Goal: Task Accomplishment & Management: Complete application form

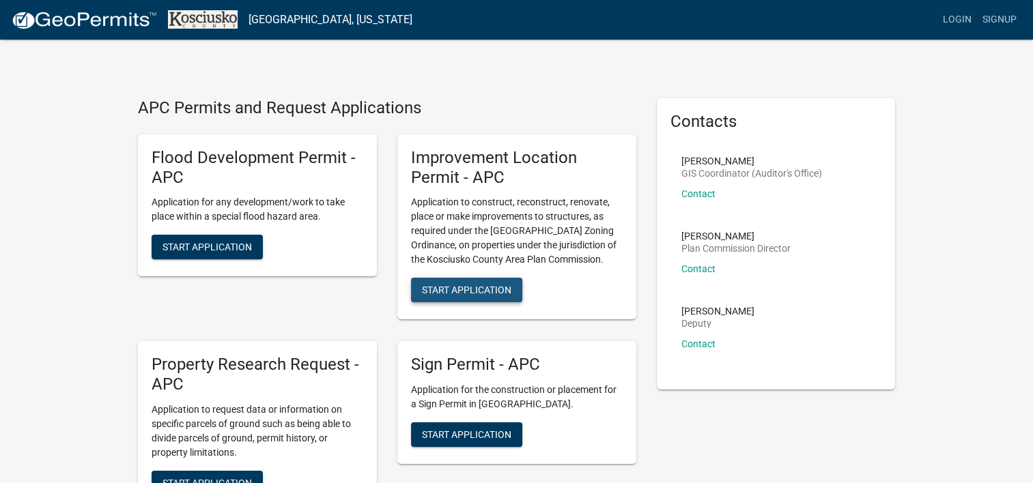
click at [496, 285] on span "Start Application" at bounding box center [466, 290] width 89 height 11
click at [965, 15] on link "Login" at bounding box center [957, 20] width 40 height 26
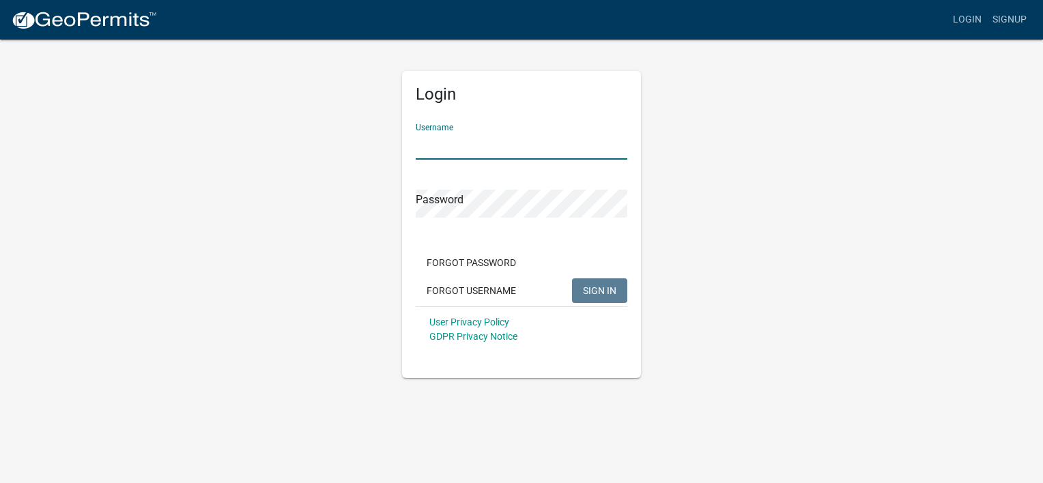
click at [600, 143] on input "Username" at bounding box center [522, 146] width 212 height 28
type input "Davidj93"
click at [572, 278] on button "SIGN IN" at bounding box center [599, 290] width 55 height 25
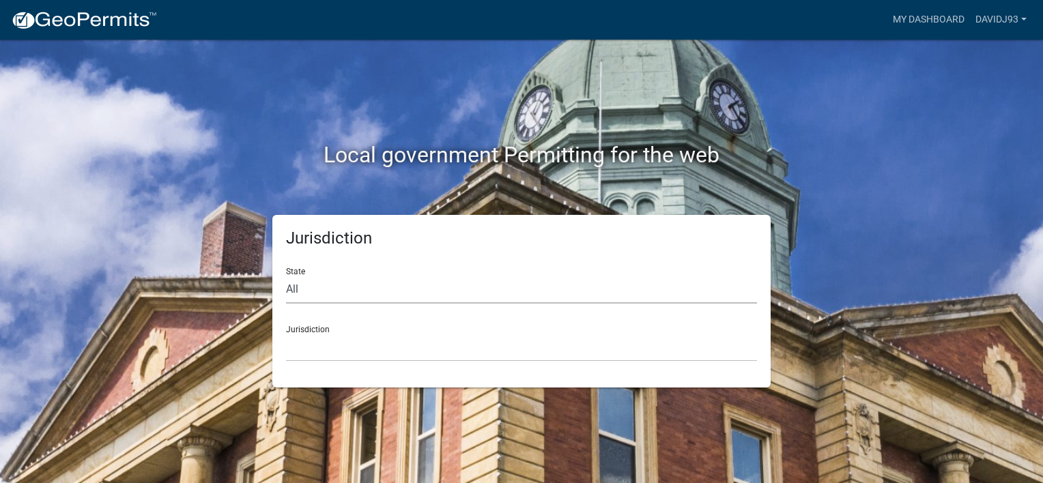
click at [330, 291] on select "All [US_STATE] [US_STATE] [US_STATE] [US_STATE] [US_STATE] [US_STATE] [US_STATE…" at bounding box center [521, 290] width 471 height 28
select select "[US_STATE]"
click at [286, 276] on select "All [US_STATE] [US_STATE] [US_STATE] [US_STATE] [US_STATE] [US_STATE] [US_STATE…" at bounding box center [521, 290] width 471 height 28
click at [336, 339] on select "City of [GEOGRAPHIC_DATA], [US_STATE] City of [GEOGRAPHIC_DATA], [US_STATE] Cit…" at bounding box center [521, 348] width 471 height 28
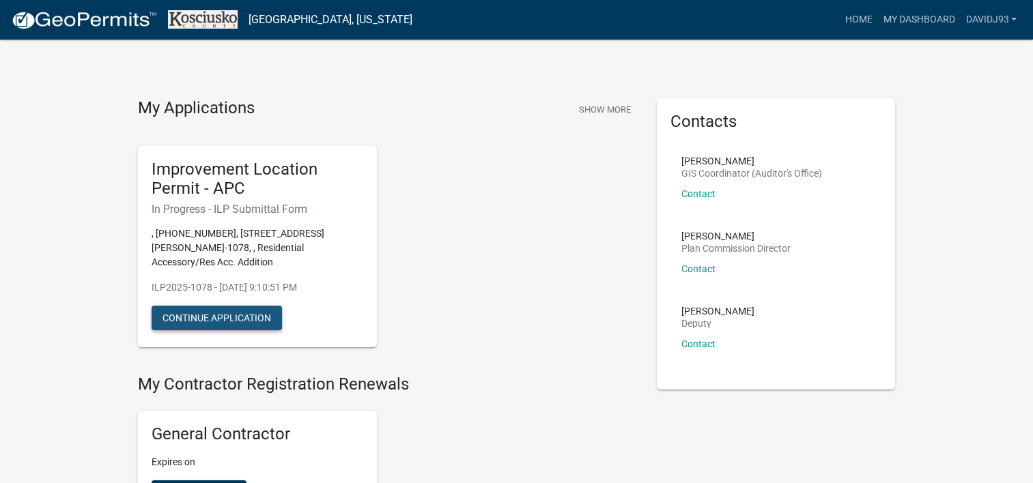
click at [213, 314] on button "Continue Application" at bounding box center [217, 318] width 130 height 25
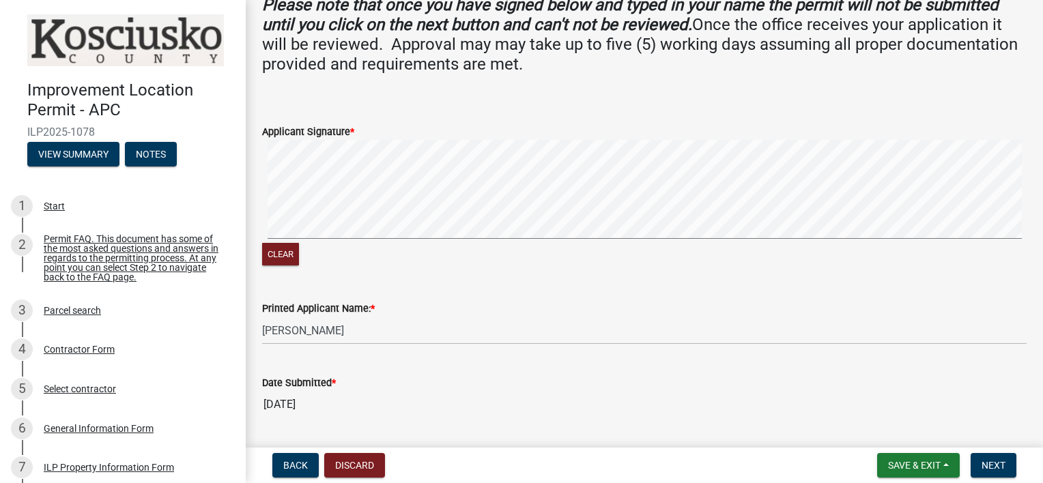
scroll to position [548, 0]
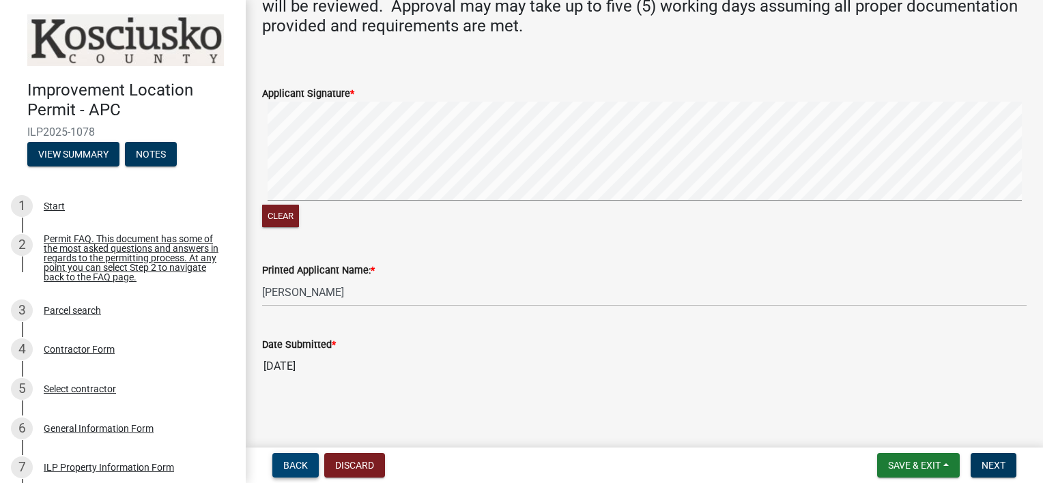
click at [302, 464] on span "Back" at bounding box center [295, 465] width 25 height 11
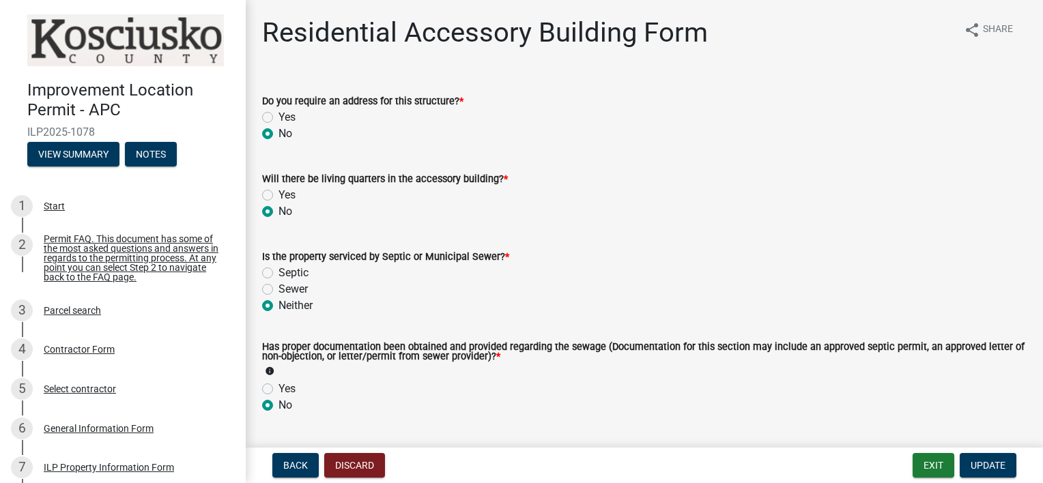
scroll to position [113, 0]
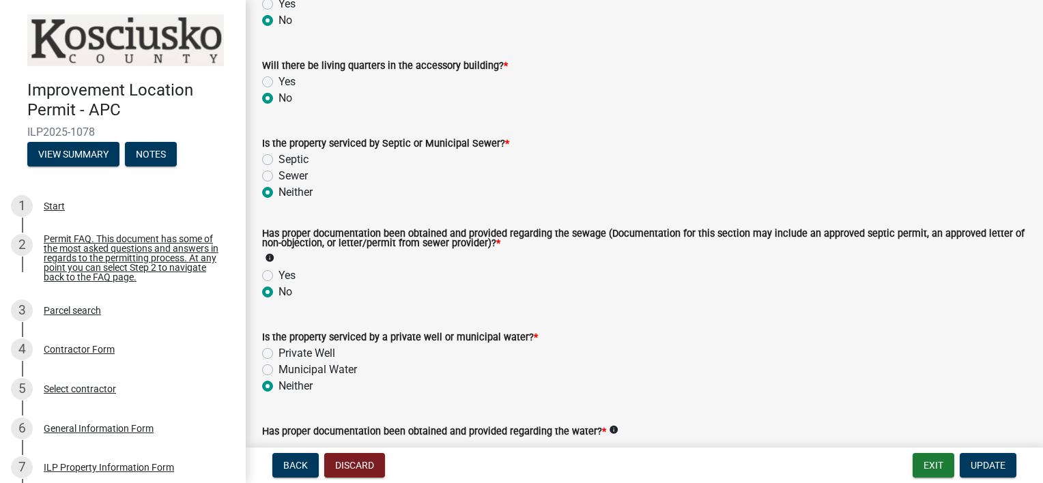
click at [278, 177] on label "Sewer" at bounding box center [292, 176] width 29 height 16
click at [278, 177] on input "Sewer" at bounding box center [282, 172] width 9 height 9
radio input "true"
click at [269, 259] on icon "info" at bounding box center [270, 258] width 10 height 10
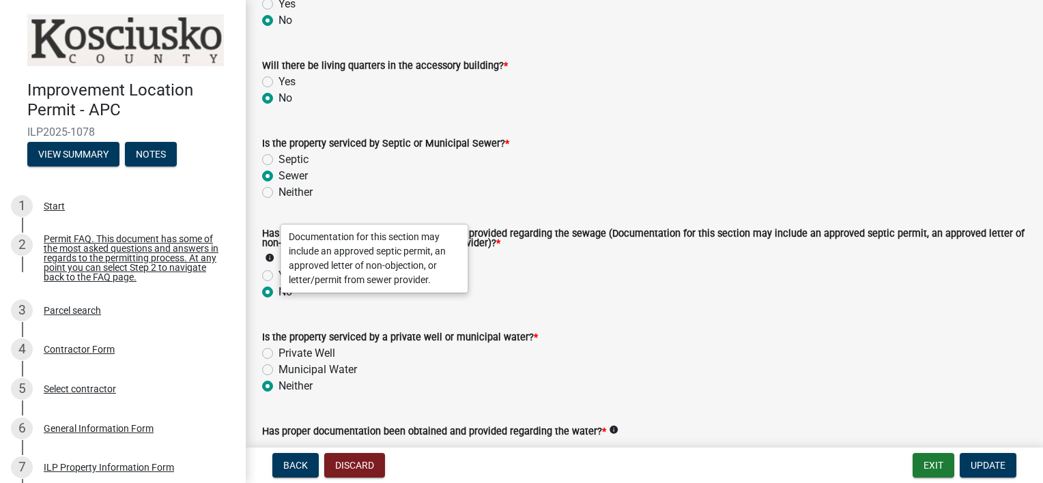
click at [569, 261] on div "Has proper documentation been obtained and provided regarding the sewage (Docum…" at bounding box center [644, 248] width 764 height 38
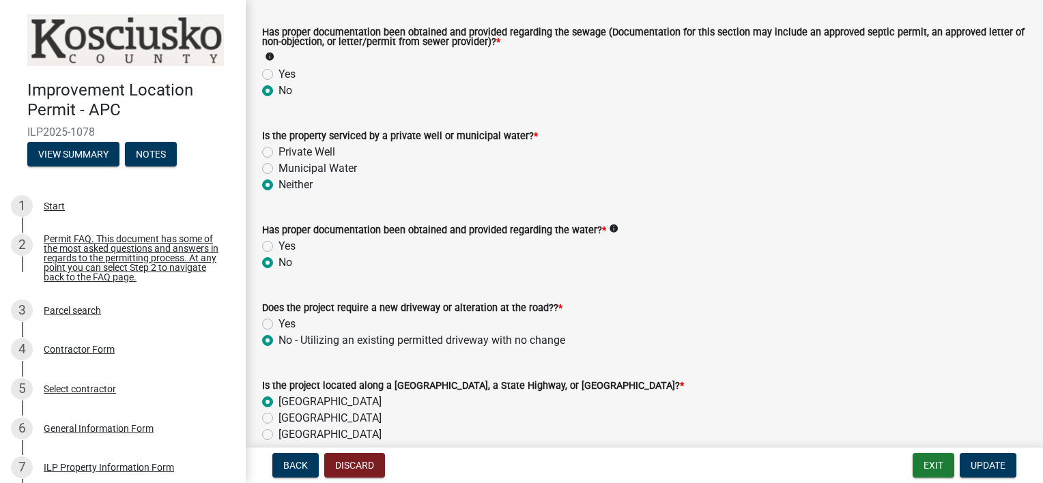
scroll to position [341, 0]
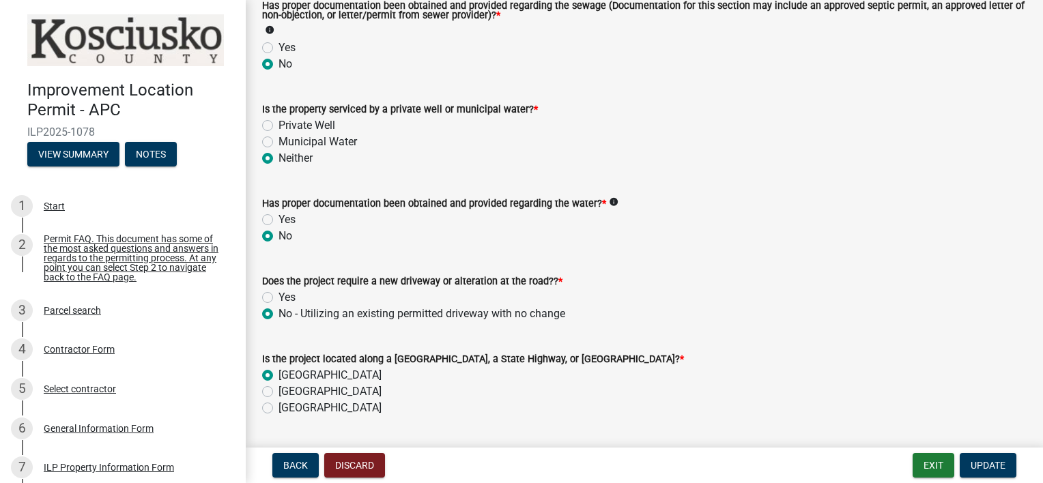
click at [278, 125] on label "Private Well" at bounding box center [306, 125] width 57 height 16
click at [278, 125] on input "Private Well" at bounding box center [282, 121] width 9 height 9
radio input "true"
click at [745, 229] on div "No" at bounding box center [644, 236] width 764 height 16
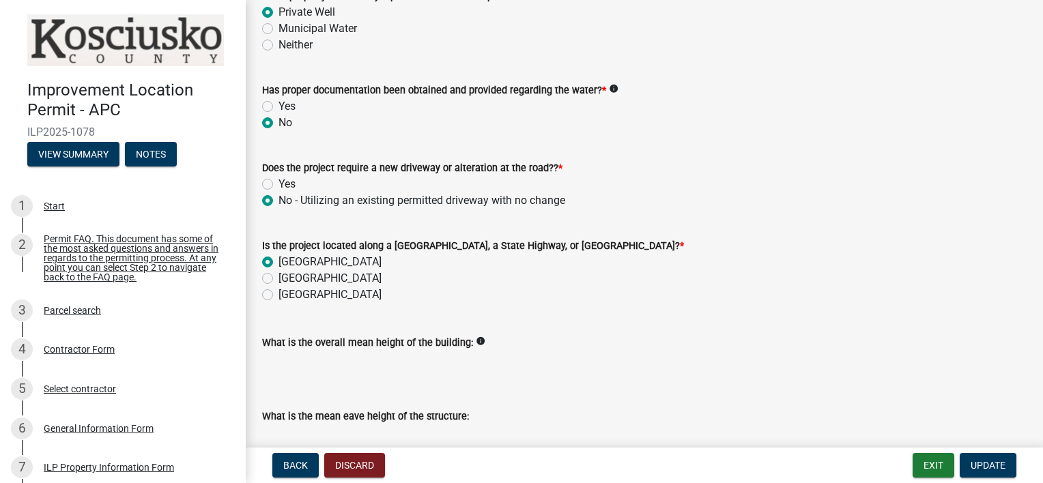
click at [609, 91] on icon "info" at bounding box center [614, 89] width 10 height 10
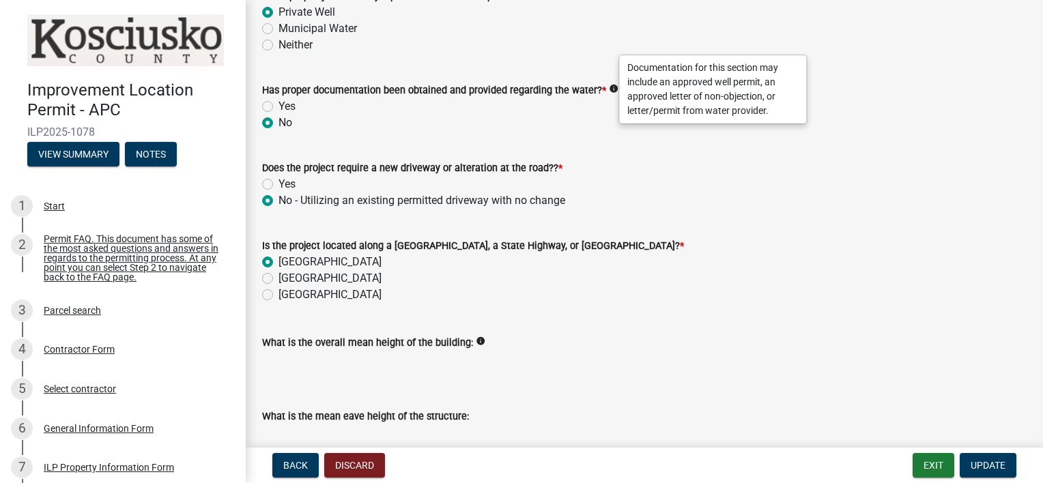
click at [598, 121] on div "No" at bounding box center [644, 123] width 764 height 16
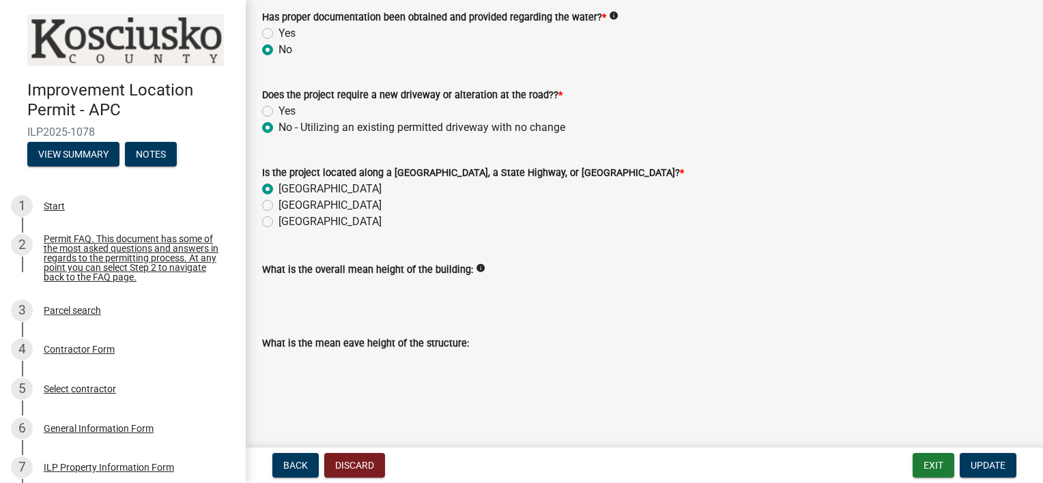
scroll to position [528, 0]
click at [395, 307] on wm-data-entity-input "What is the overall mean height of the building: info" at bounding box center [644, 279] width 764 height 74
click at [396, 300] on input "What is the overall mean height of the building:" at bounding box center [644, 290] width 764 height 27
click at [476, 268] on icon "info" at bounding box center [481, 268] width 10 height 10
click at [360, 298] on input "What is the overall mean height of the building:" at bounding box center [644, 290] width 764 height 27
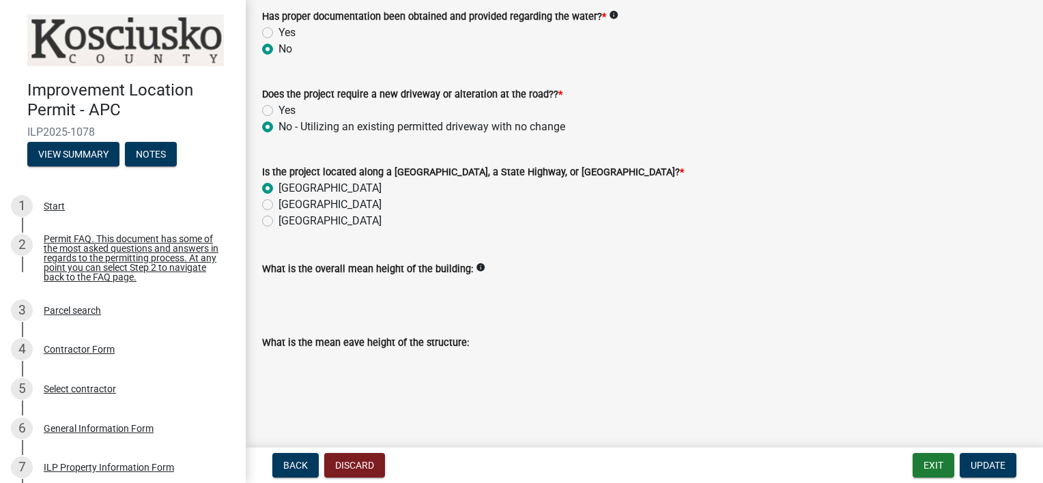
click at [358, 295] on input "What is the overall mean height of the building:" at bounding box center [644, 290] width 764 height 27
click at [412, 346] on label "What is the mean eave height of the structure:" at bounding box center [365, 344] width 207 height 10
click at [412, 351] on input "What is the mean eave height of the structure:" at bounding box center [644, 364] width 764 height 27
click at [423, 364] on input "What is the mean eave height of the structure:" at bounding box center [644, 364] width 764 height 27
click at [291, 460] on span "Back" at bounding box center [295, 465] width 25 height 11
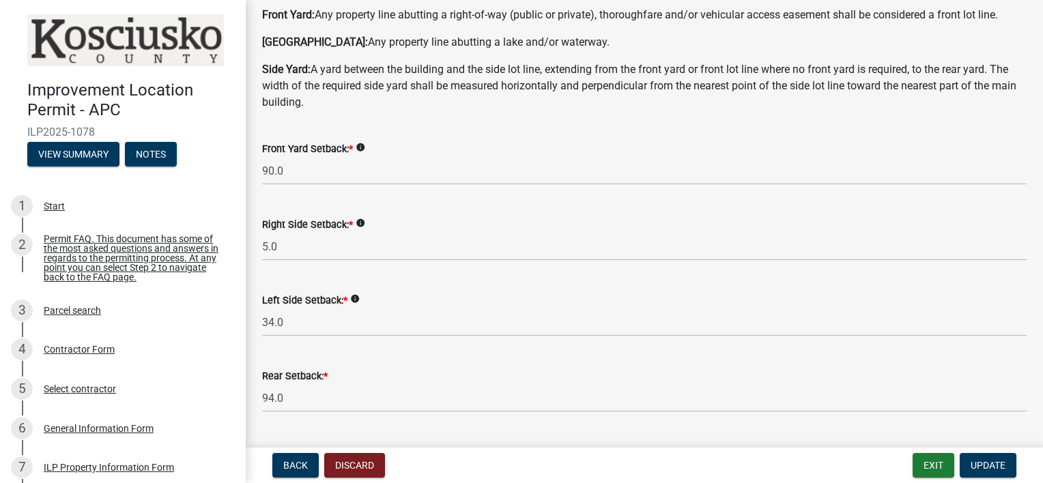
scroll to position [227, 0]
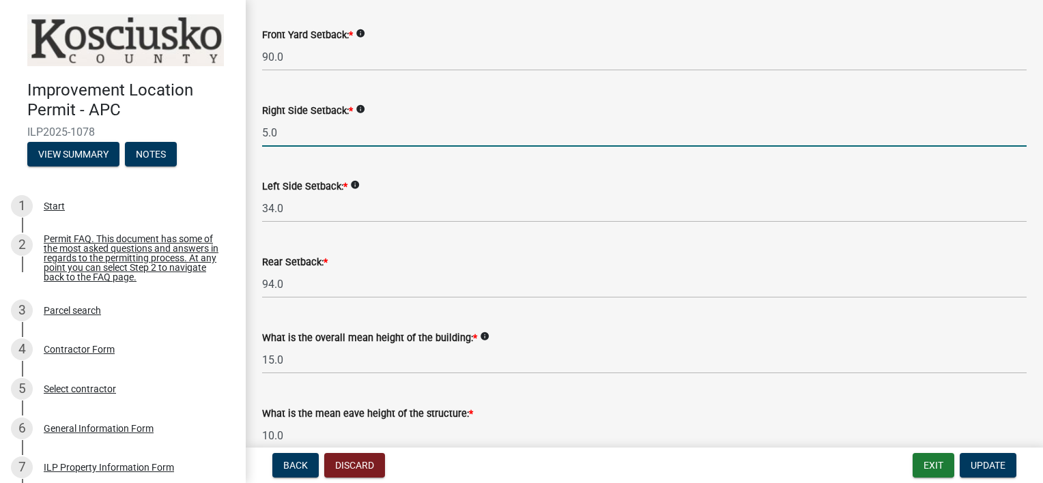
drag, startPoint x: 265, startPoint y: 131, endPoint x: 300, endPoint y: 130, distance: 35.5
click at [300, 130] on input "5.0" at bounding box center [644, 133] width 764 height 28
click at [426, 175] on div "Left Side Setback: * info 34.0" at bounding box center [644, 190] width 764 height 63
drag, startPoint x: 263, startPoint y: 132, endPoint x: 289, endPoint y: 126, distance: 27.3
click at [289, 126] on input "0.0" at bounding box center [644, 133] width 764 height 28
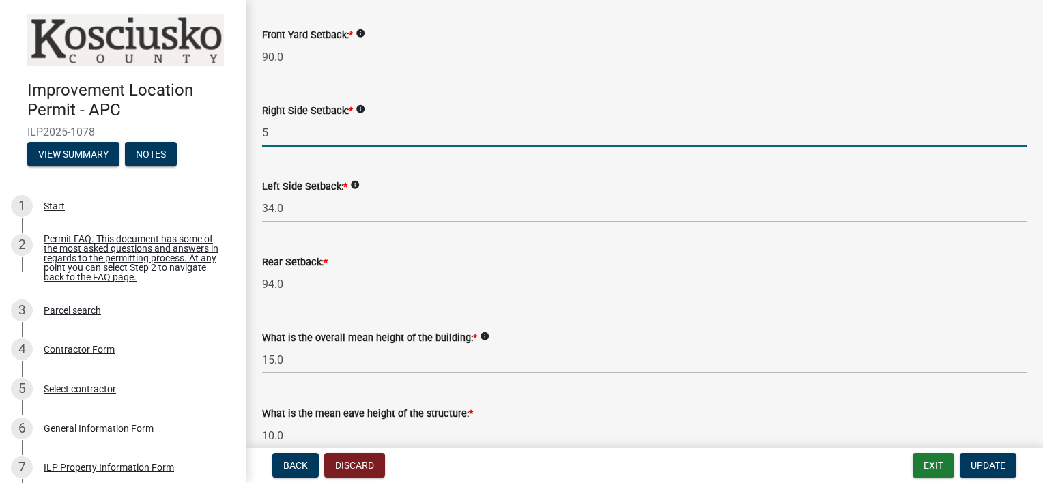
type input "5.0"
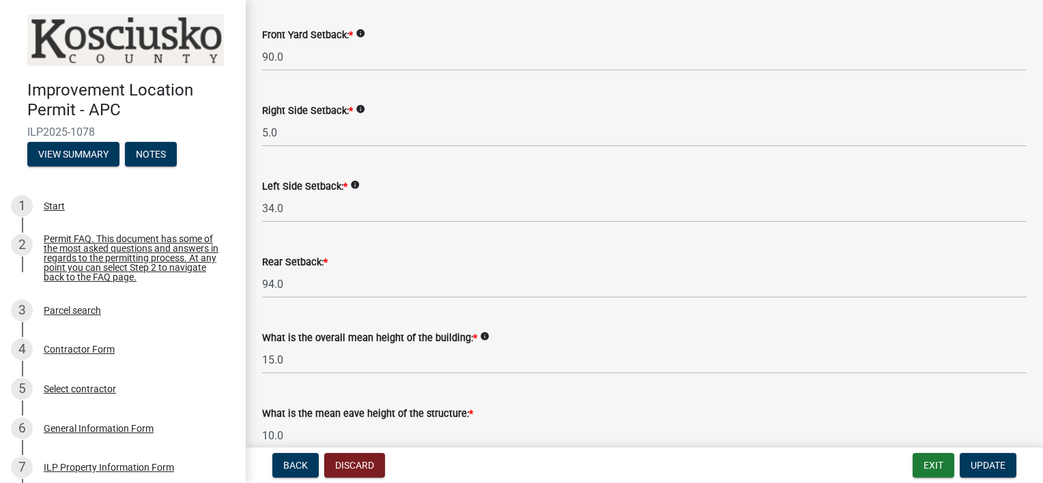
click at [488, 174] on div "Left Side Setback: * info 34.0" at bounding box center [644, 190] width 764 height 63
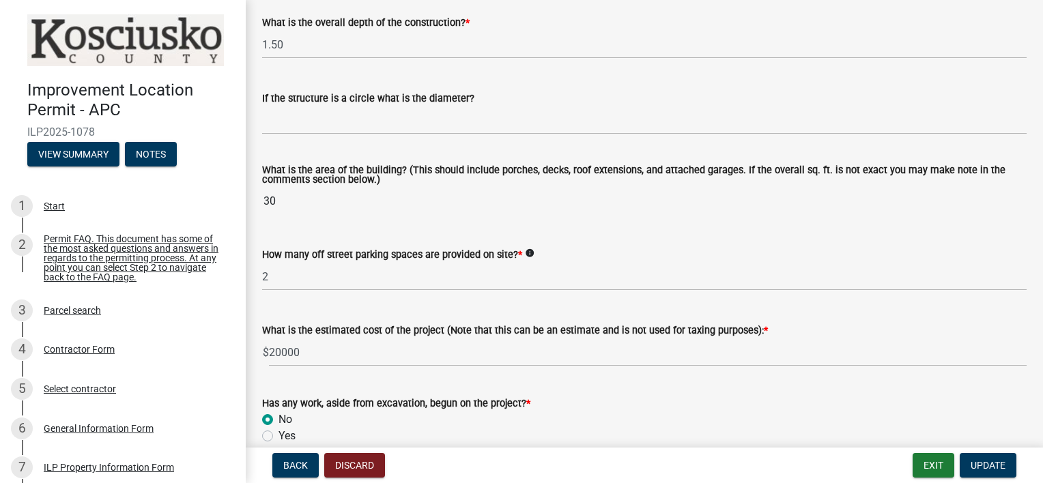
scroll to position [796, 0]
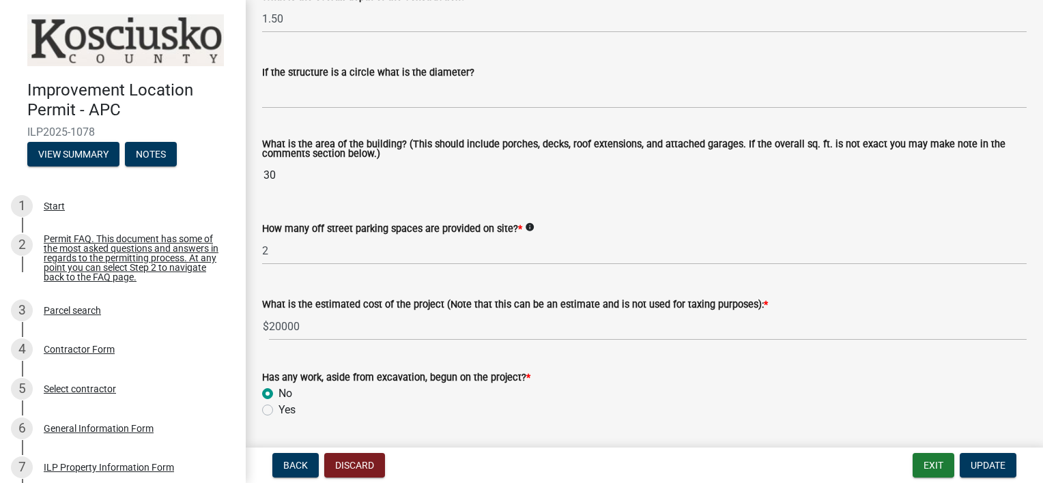
click at [290, 173] on input "30" at bounding box center [644, 175] width 764 height 27
click at [303, 175] on input "30" at bounding box center [644, 175] width 764 height 27
click at [278, 172] on input "30" at bounding box center [644, 175] width 764 height 27
click at [278, 180] on input "30" at bounding box center [644, 175] width 764 height 27
click at [278, 179] on input "30" at bounding box center [644, 175] width 764 height 27
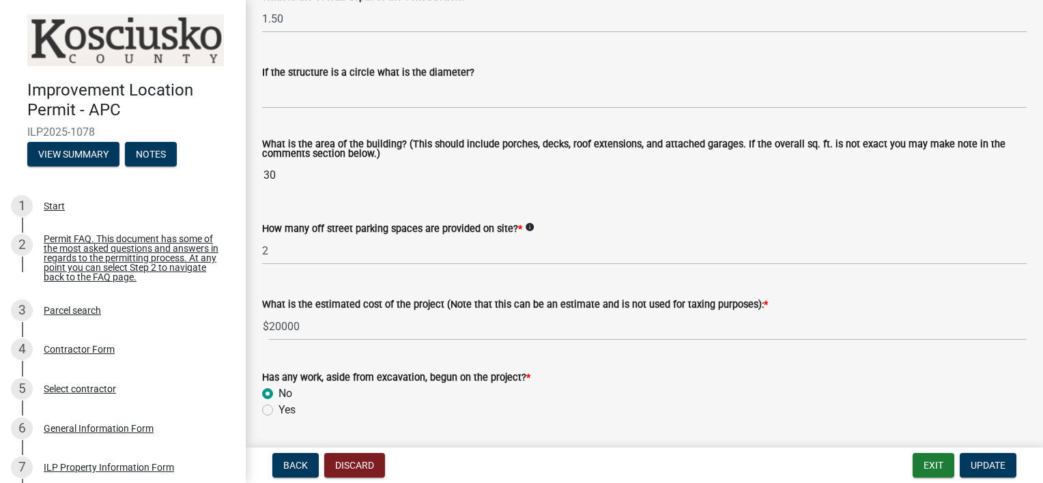
click at [456, 200] on wm-data-entity-input "What is the area of the building? (This should include porches, decks, roof ext…" at bounding box center [644, 161] width 764 height 81
click at [271, 175] on input "30" at bounding box center [644, 175] width 764 height 27
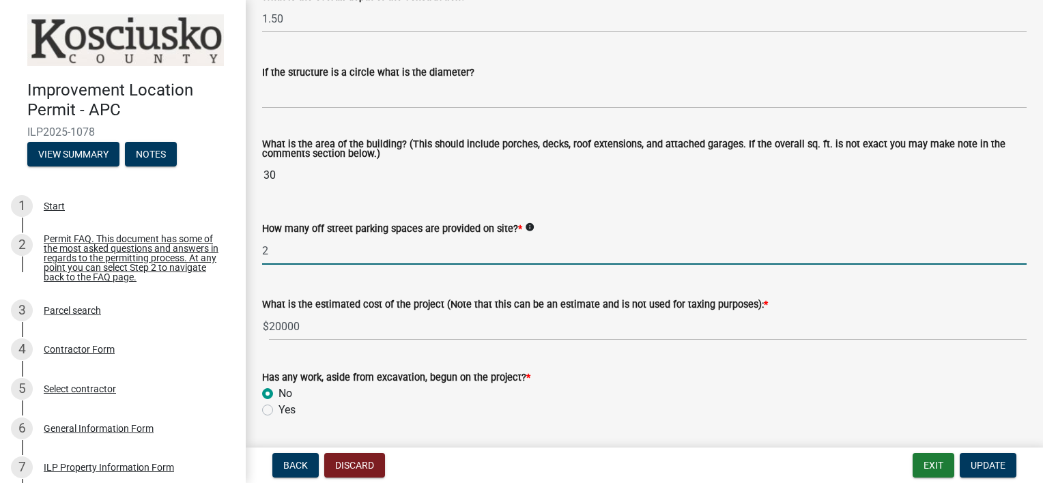
click at [292, 250] on input "2" at bounding box center [644, 251] width 764 height 28
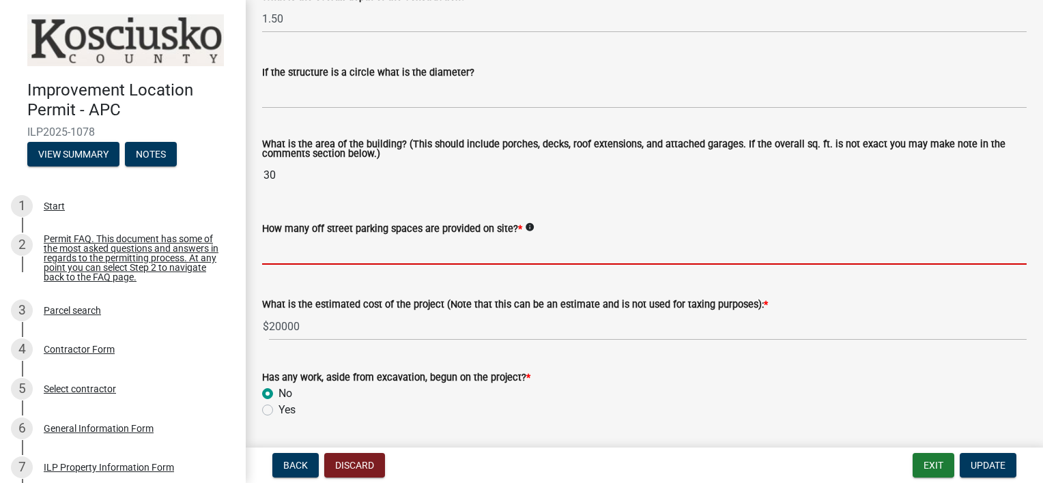
type input "2"
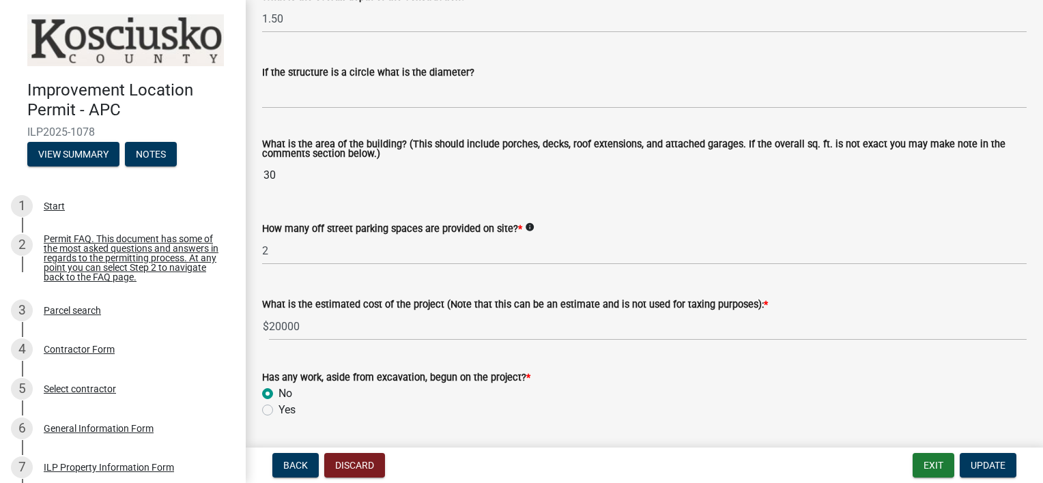
click at [276, 172] on input "30" at bounding box center [644, 175] width 764 height 27
click at [278, 179] on input "30" at bounding box center [644, 175] width 764 height 27
drag, startPoint x: 266, startPoint y: 174, endPoint x: 278, endPoint y: 174, distance: 12.3
click at [278, 174] on input "30" at bounding box center [644, 175] width 764 height 27
click at [604, 232] on div "How many off street parking spaces are provided on site? * info" at bounding box center [644, 228] width 764 height 16
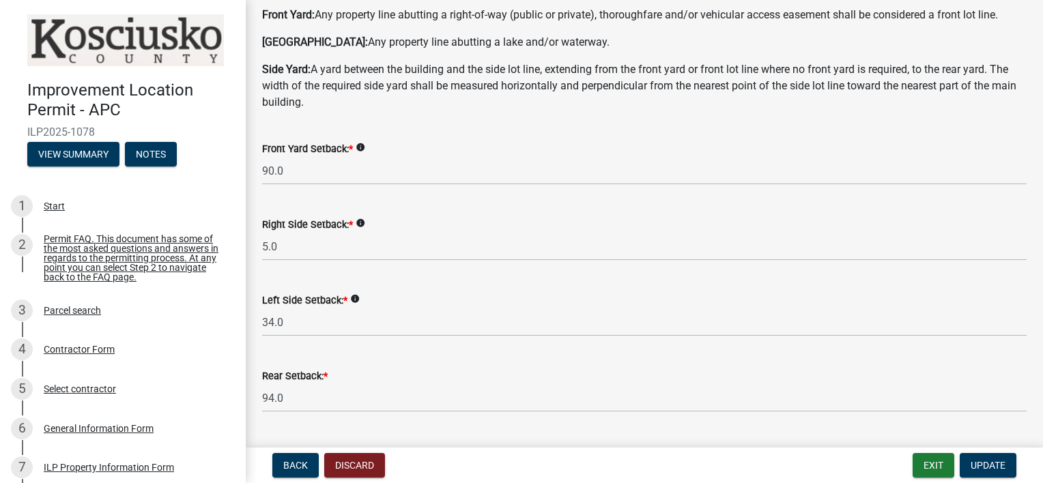
scroll to position [227, 0]
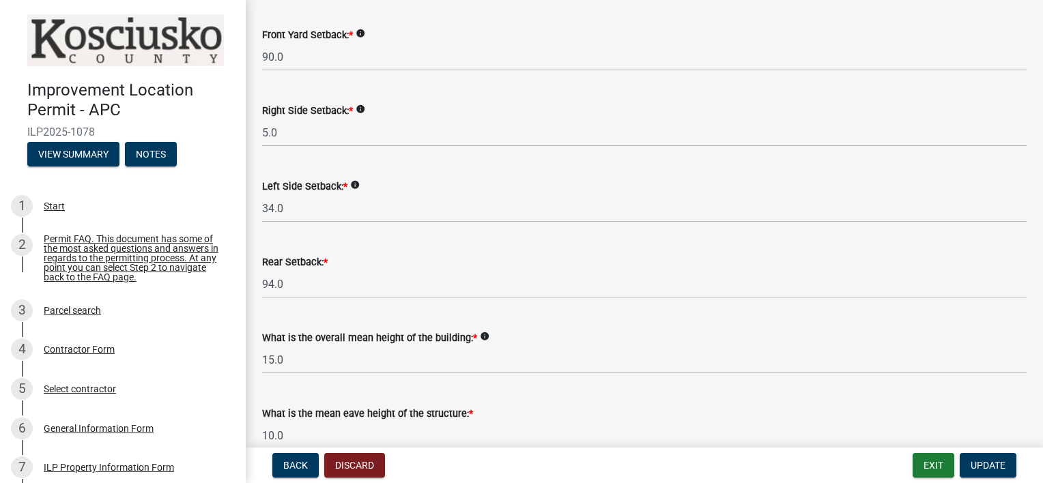
click at [360, 107] on icon "info" at bounding box center [361, 109] width 10 height 10
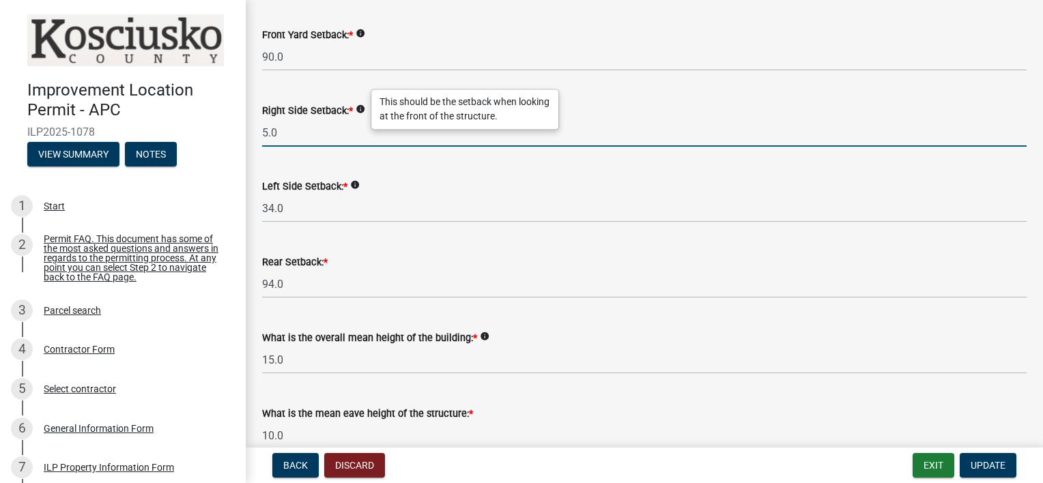
click at [282, 132] on input "5.0" at bounding box center [644, 133] width 764 height 28
type input "5"
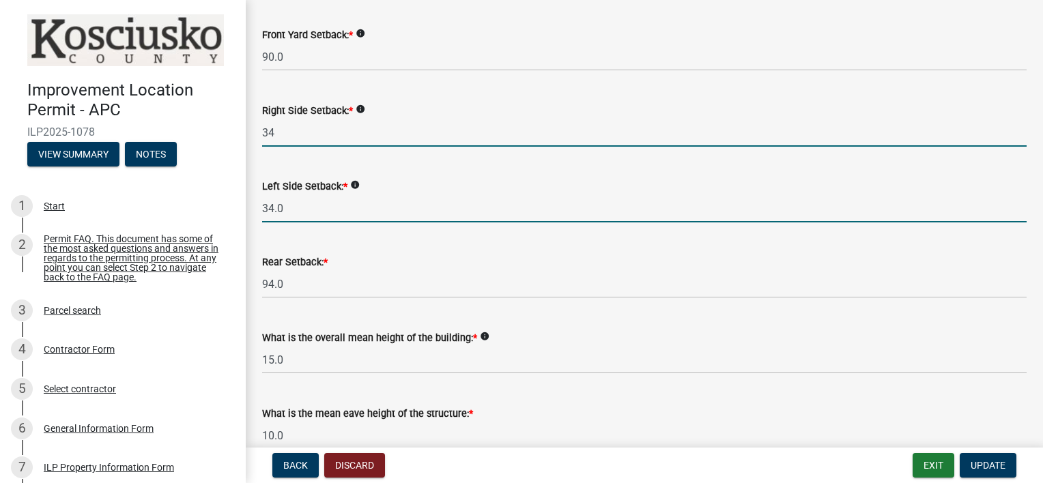
type input "34.0"
click at [284, 205] on input "34.0" at bounding box center [644, 209] width 764 height 28
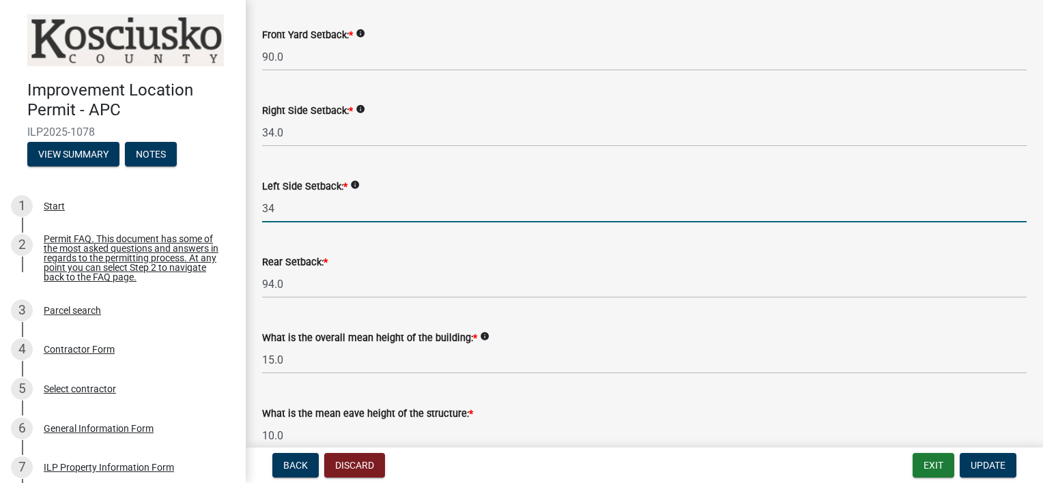
type input "3"
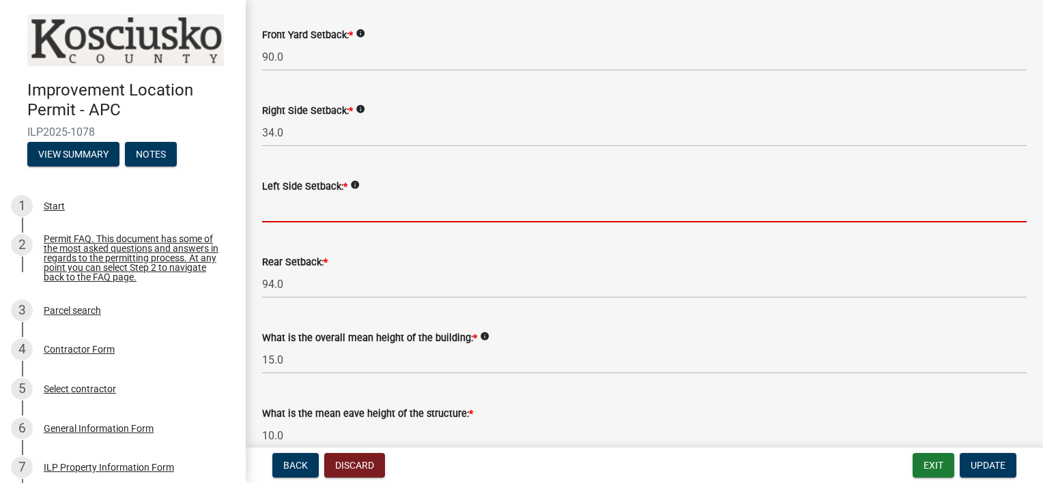
type input "5"
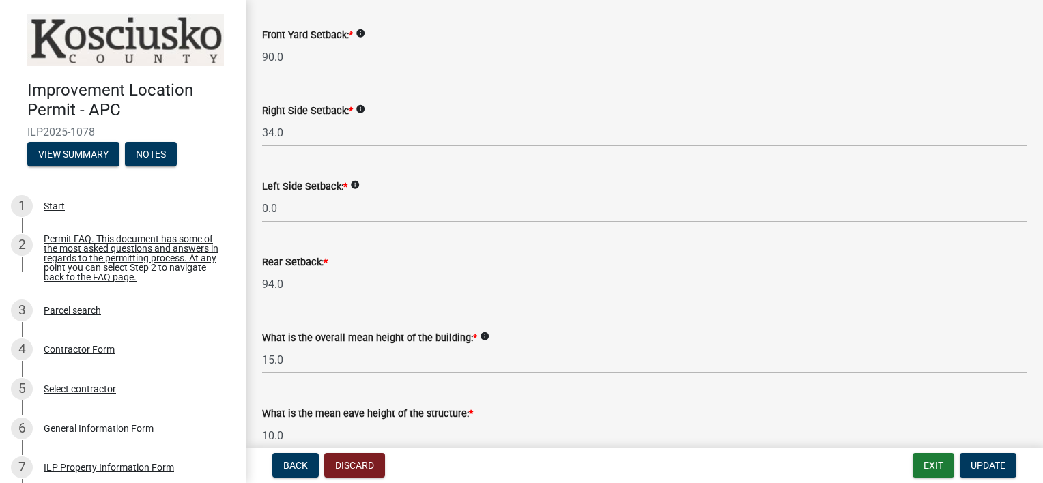
click at [458, 167] on div "Left Side Setback: * info 0.0" at bounding box center [644, 190] width 764 height 63
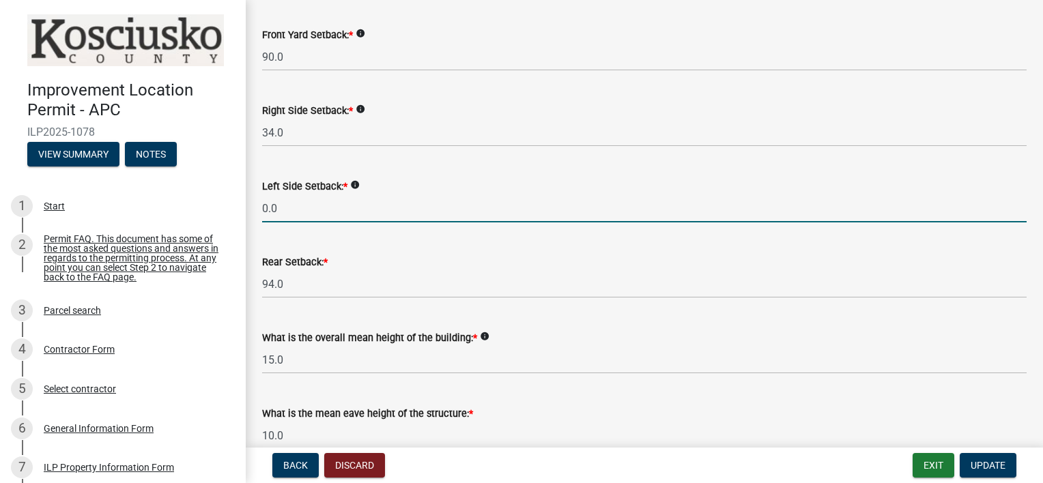
click at [281, 212] on input "0.0" at bounding box center [644, 209] width 764 height 28
type input "0"
type input "5.0"
click at [457, 233] on wm-data-entity-input "Left Side Setback: * info 5.0" at bounding box center [644, 197] width 764 height 76
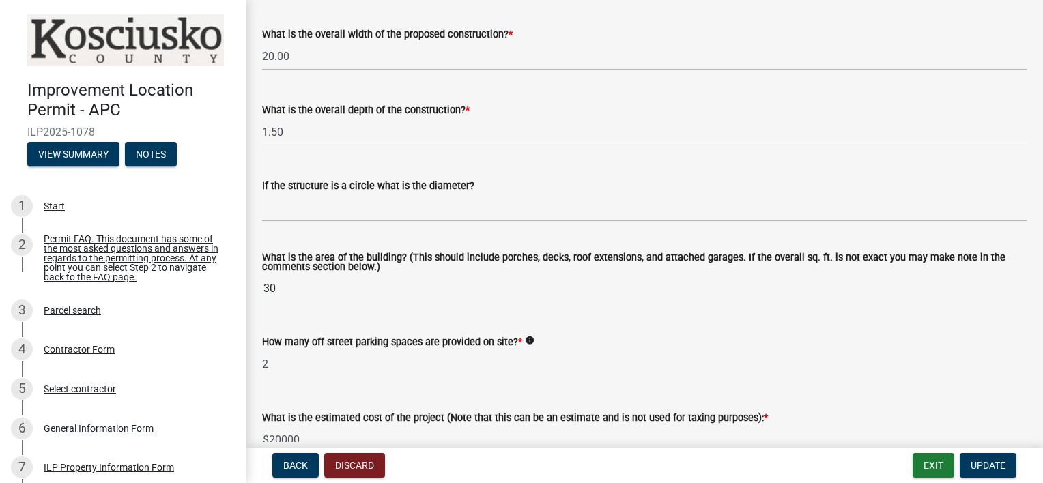
scroll to position [796, 0]
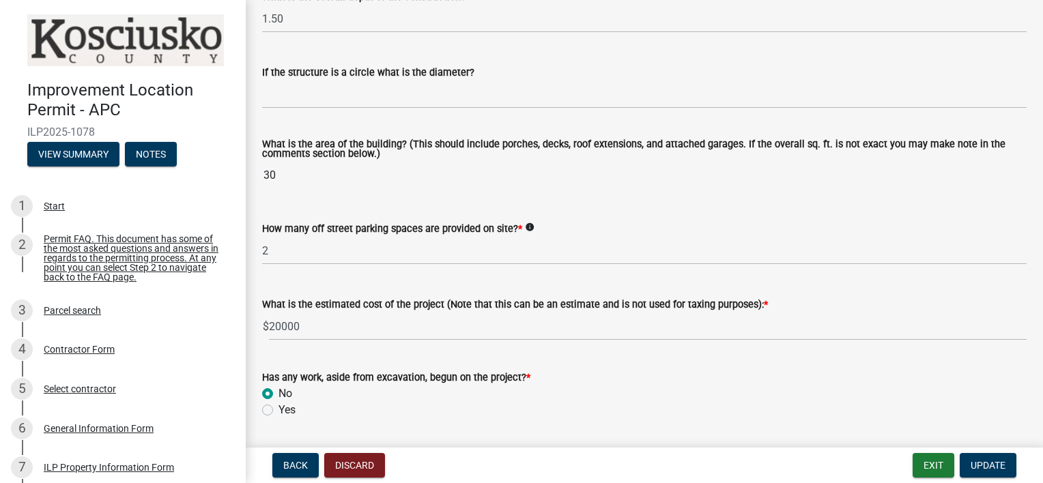
click at [278, 173] on input "30" at bounding box center [644, 175] width 764 height 27
drag, startPoint x: 287, startPoint y: 177, endPoint x: 243, endPoint y: 177, distance: 44.4
click at [243, 177] on div "Improvement Location Permit - APC ILP2025-1078 View Summary Notes 1 Start 2 Per…" at bounding box center [521, 241] width 1043 height 483
click at [607, 230] on div "How many off street parking spaces are provided on site? * info" at bounding box center [644, 228] width 764 height 16
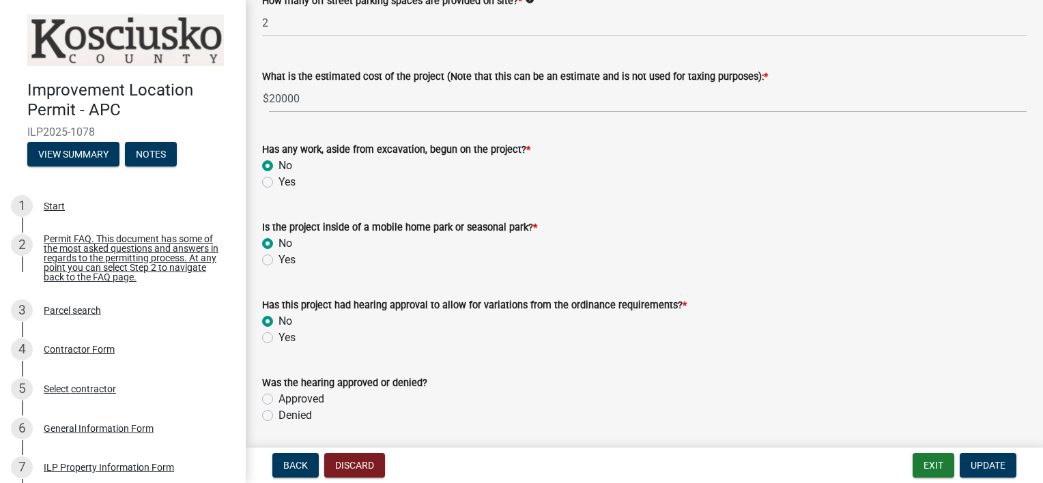
scroll to position [1145, 0]
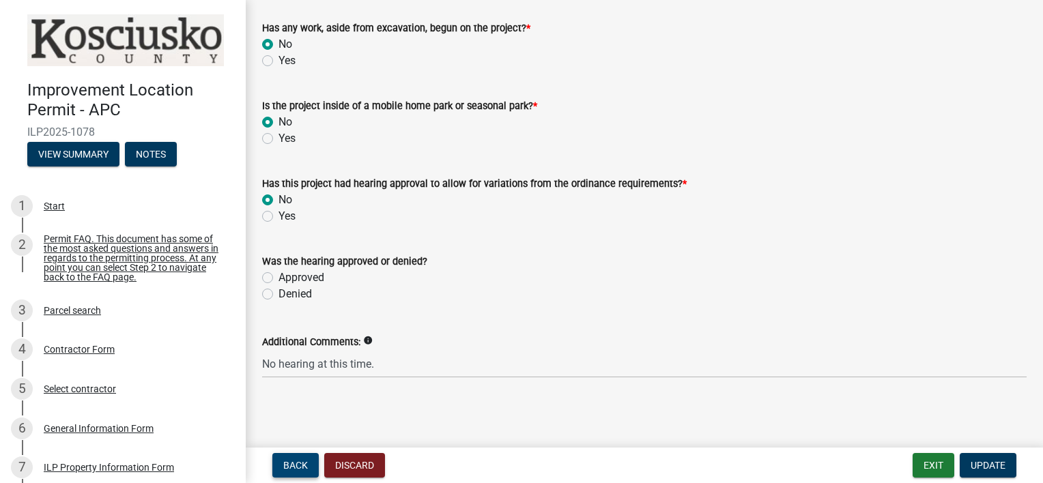
click at [287, 460] on span "Back" at bounding box center [295, 465] width 25 height 11
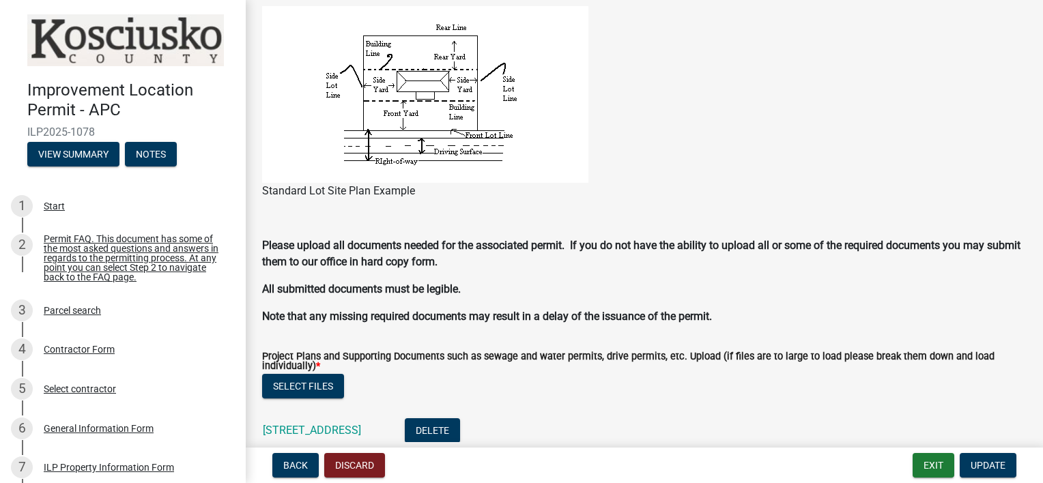
scroll to position [1270, 0]
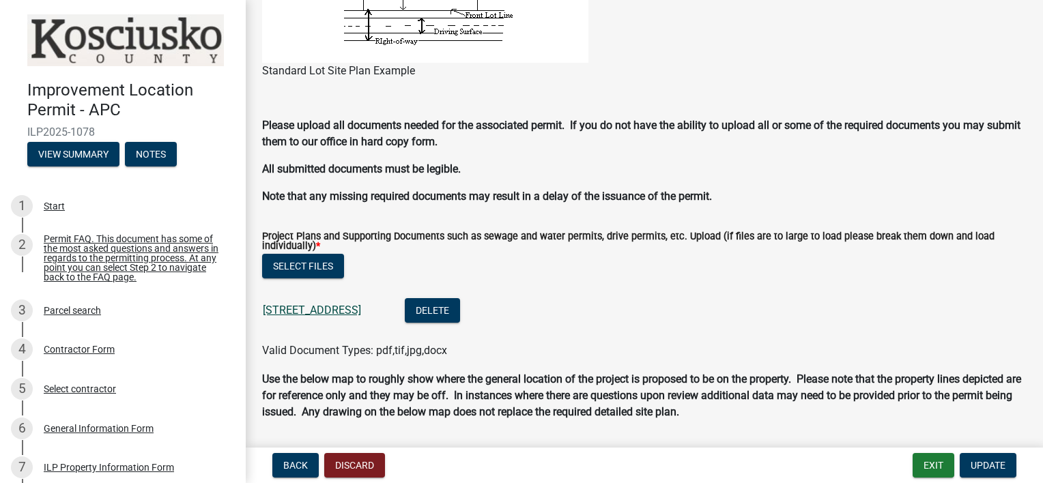
click at [339, 311] on link "[STREET_ADDRESS]" at bounding box center [312, 310] width 98 height 13
click at [313, 264] on button "Select files" at bounding box center [303, 266] width 82 height 25
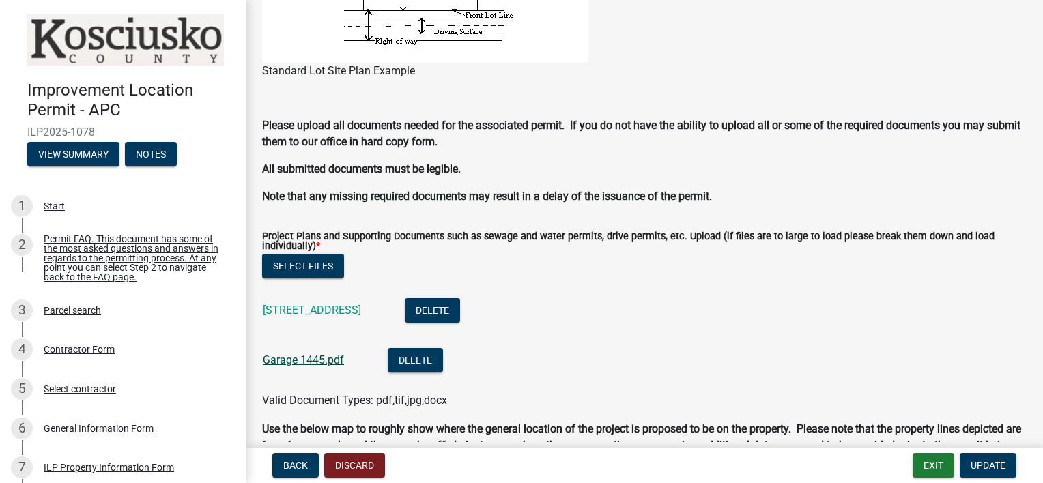
click at [332, 364] on link "Garage 1445.pdf" at bounding box center [303, 360] width 81 height 13
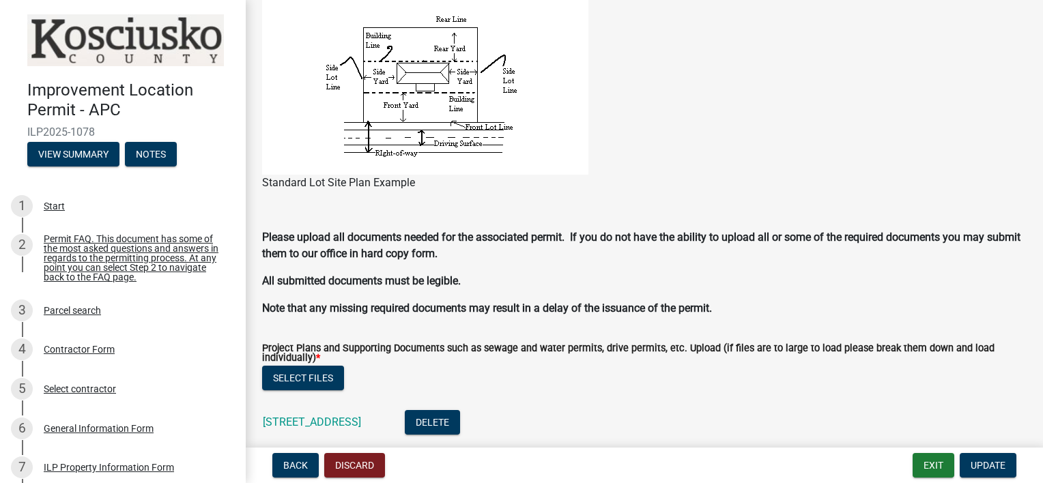
scroll to position [1156, 0]
